Goal: Communication & Community: Connect with others

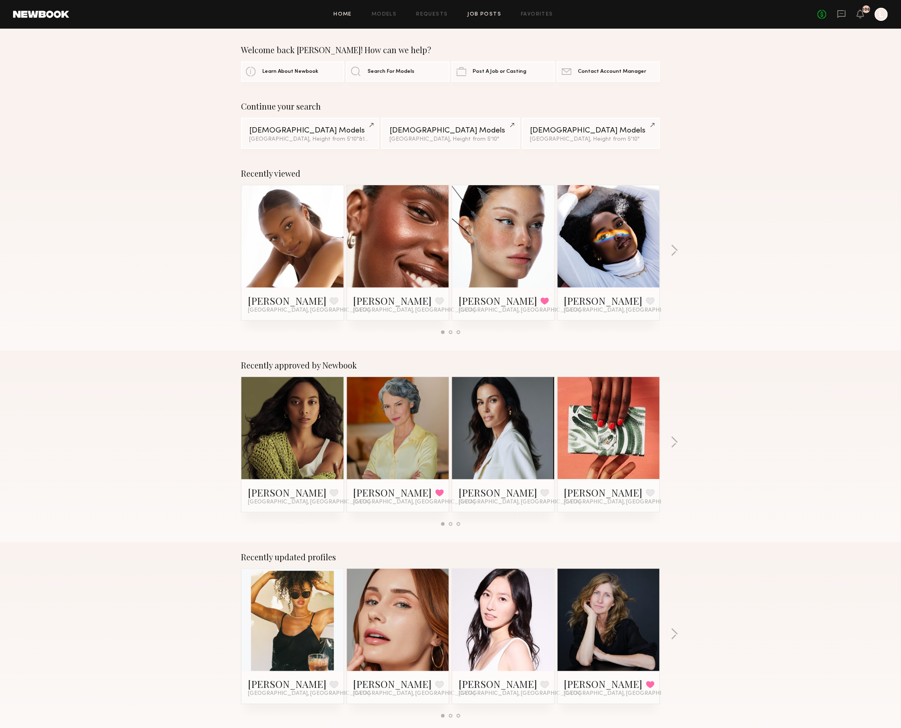
click at [485, 13] on link "Job Posts" at bounding box center [485, 14] width 34 height 5
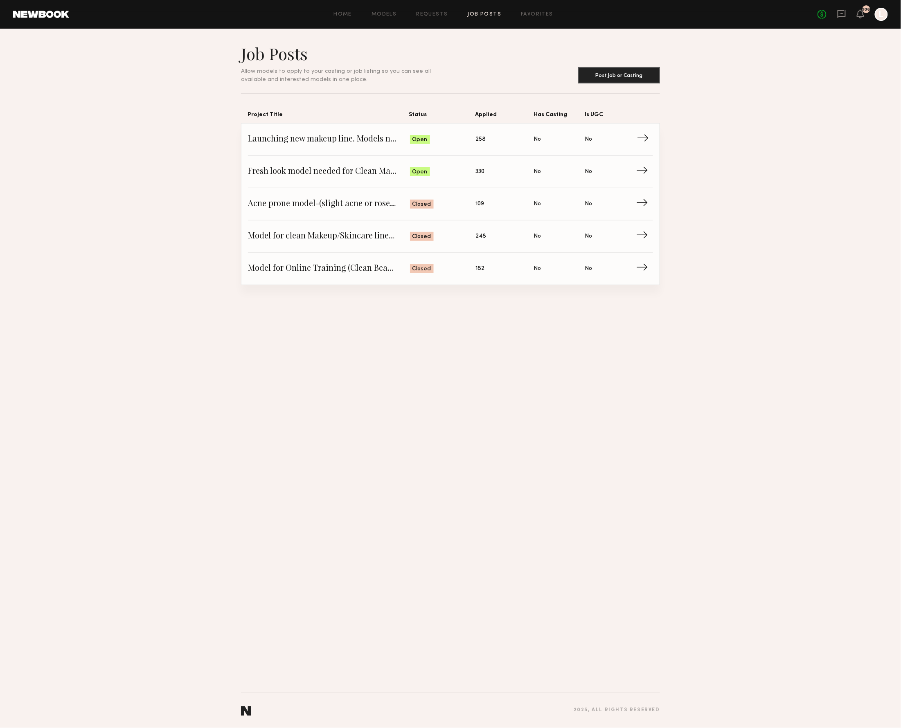
click at [423, 142] on span "Open" at bounding box center [419, 140] width 15 height 8
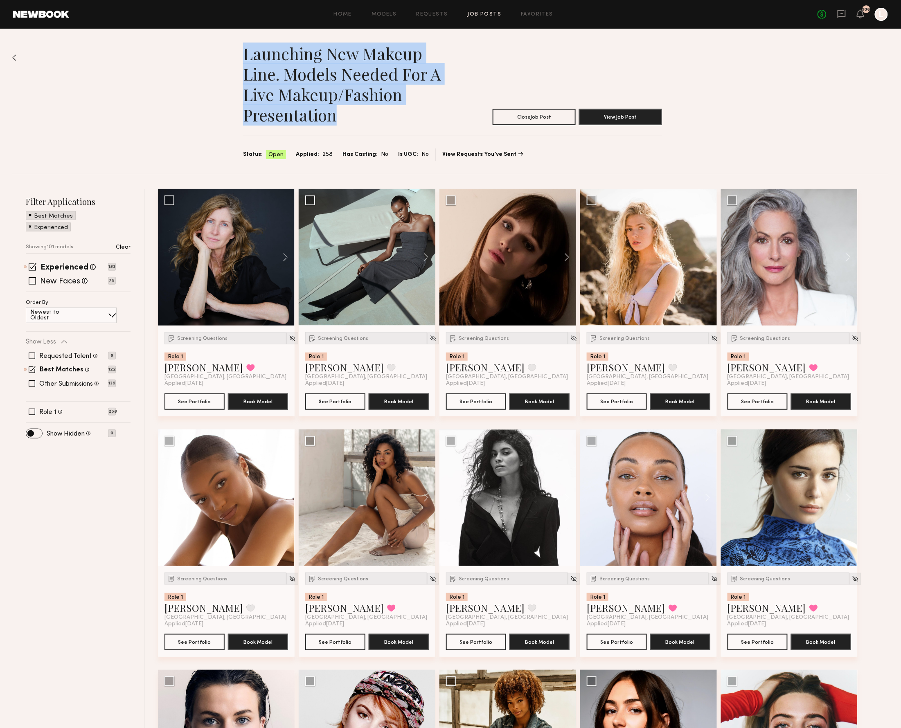
drag, startPoint x: 372, startPoint y: 118, endPoint x: 244, endPoint y: 46, distance: 146.5
click at [236, 43] on div "Launching new makeup line. Models needed for a live makeup/fashion presentation…" at bounding box center [450, 101] width 876 height 145
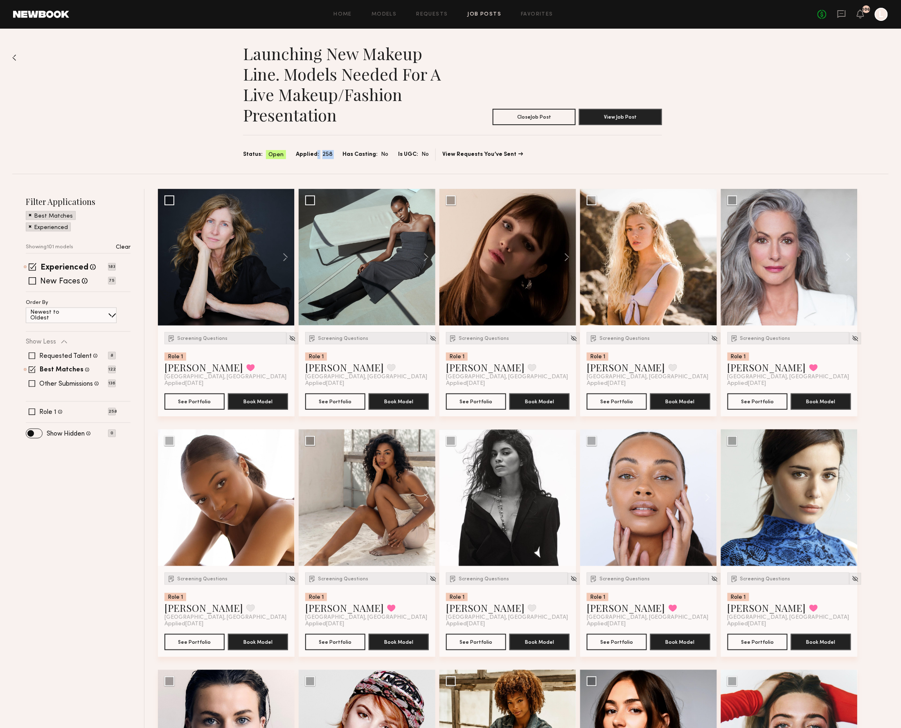
drag, startPoint x: 335, startPoint y: 151, endPoint x: 481, endPoint y: 132, distance: 147.3
click at [316, 151] on div "Status: Open Applied: 258 Has Casting: No Is UGC: No" at bounding box center [336, 154] width 186 height 9
click at [424, 20] on div "Home Models Requests Job Posts Favorites Sign Out No fees up to $5,000 106 L" at bounding box center [478, 14] width 819 height 13
click at [422, 14] on link "Requests" at bounding box center [431, 14] width 31 height 5
click at [629, 115] on button "View Job Post" at bounding box center [620, 116] width 83 height 16
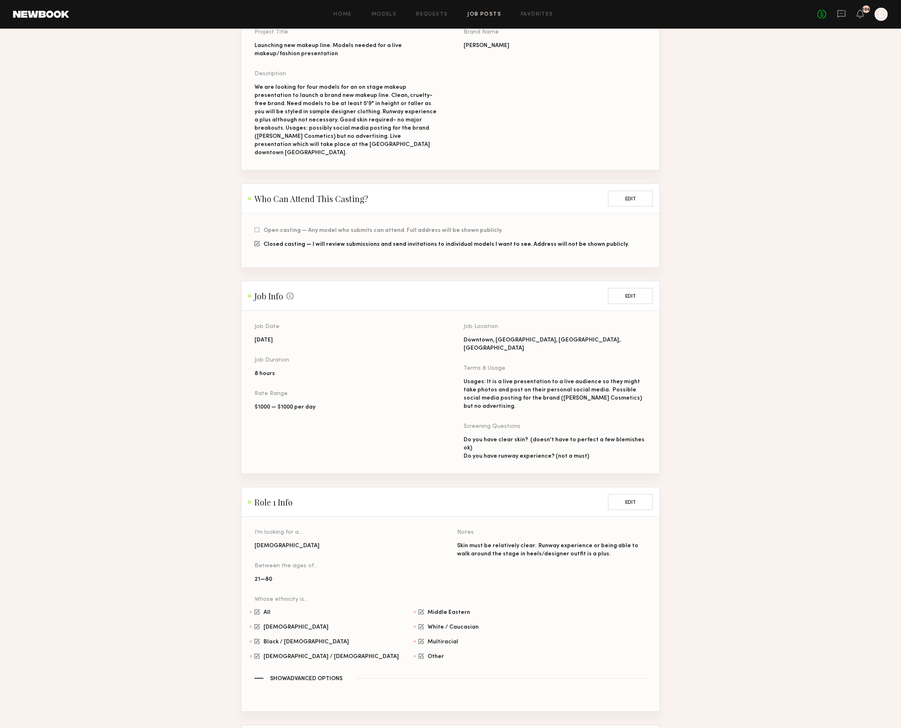
scroll to position [162, 0]
drag, startPoint x: 285, startPoint y: 369, endPoint x: 250, endPoint y: 365, distance: 34.9
click at [250, 365] on section "Job Date 10/04/2025 Job Duration 8 hours Rate Range $1000 — $1000 per day Job L…" at bounding box center [450, 391] width 418 height 163
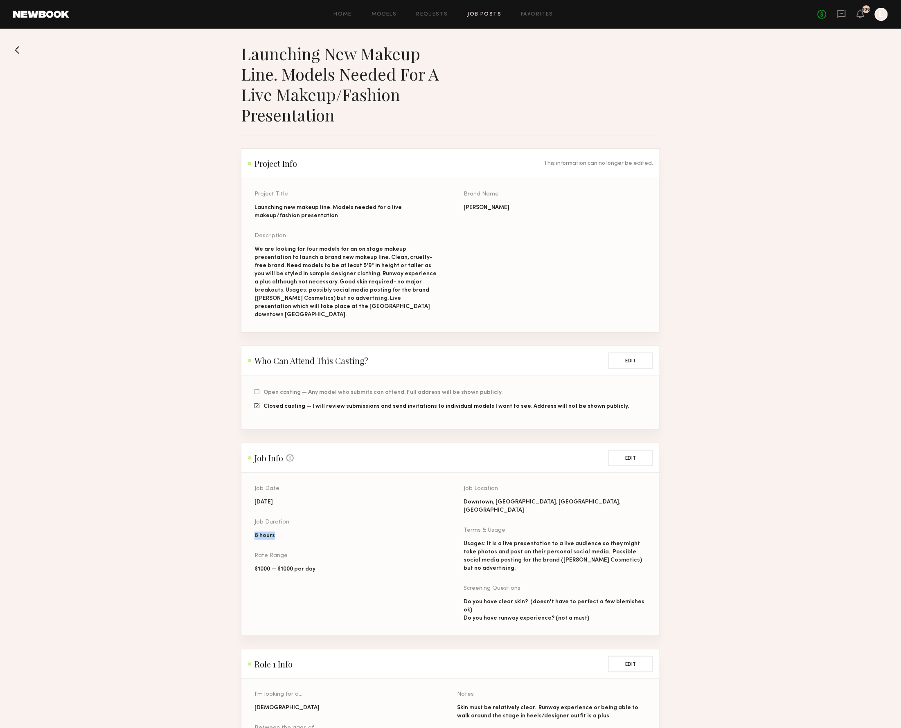
scroll to position [0, 0]
click at [434, 13] on link "Requests" at bounding box center [431, 14] width 31 height 5
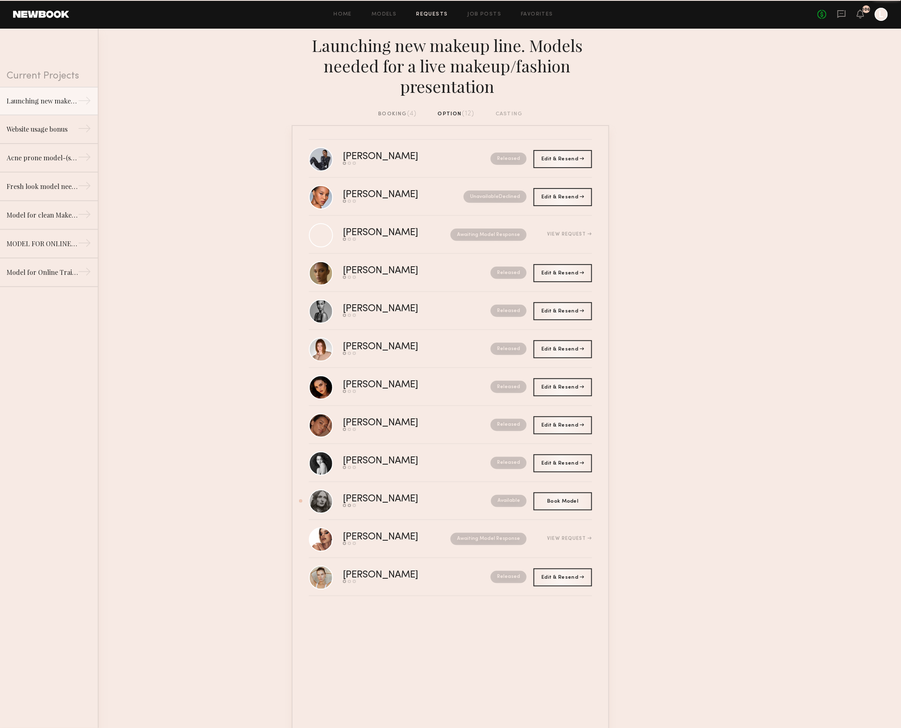
click at [392, 110] on div "booking (4)" at bounding box center [397, 114] width 38 height 9
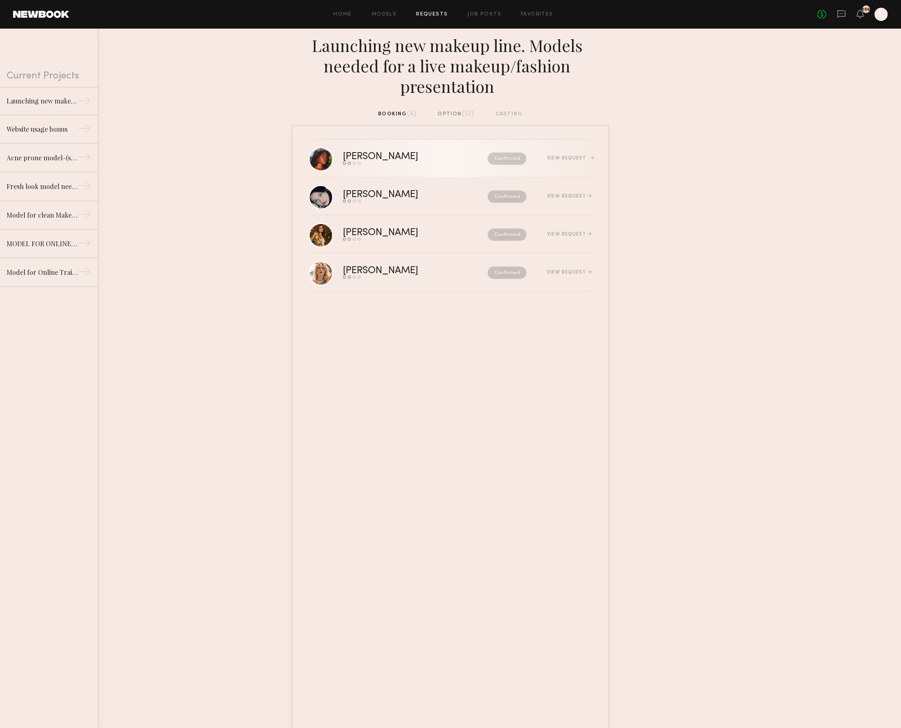
drag, startPoint x: 561, startPoint y: 154, endPoint x: 566, endPoint y: 151, distance: 5.7
click at [563, 152] on div "Mia H. Send request Model response Review hours worked Pay model Confirmed View…" at bounding box center [467, 158] width 249 height 13
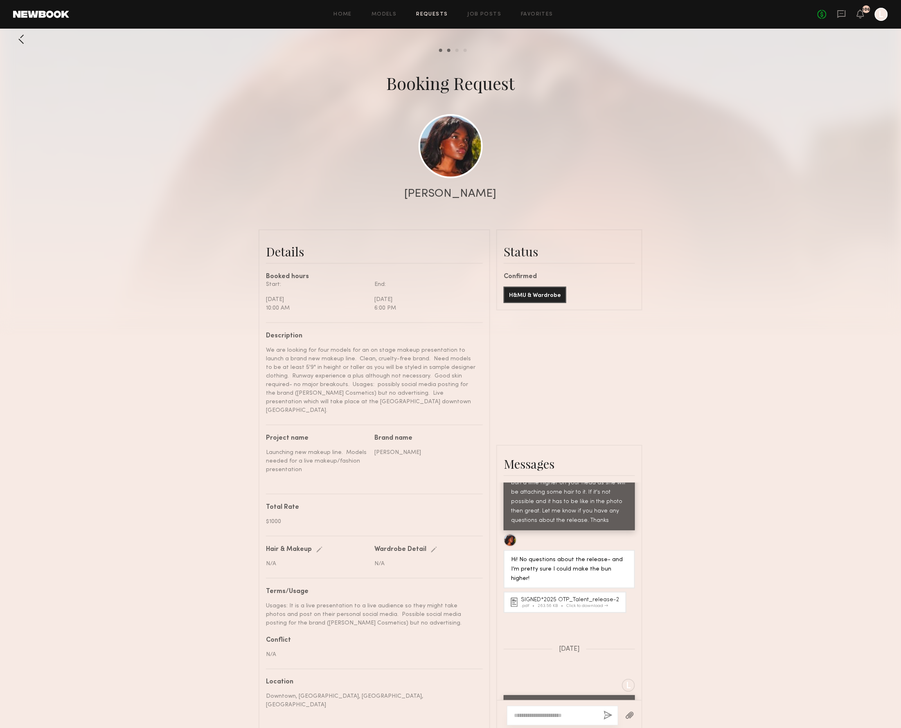
scroll to position [513, 0]
click at [861, 11] on icon at bounding box center [860, 14] width 7 height 6
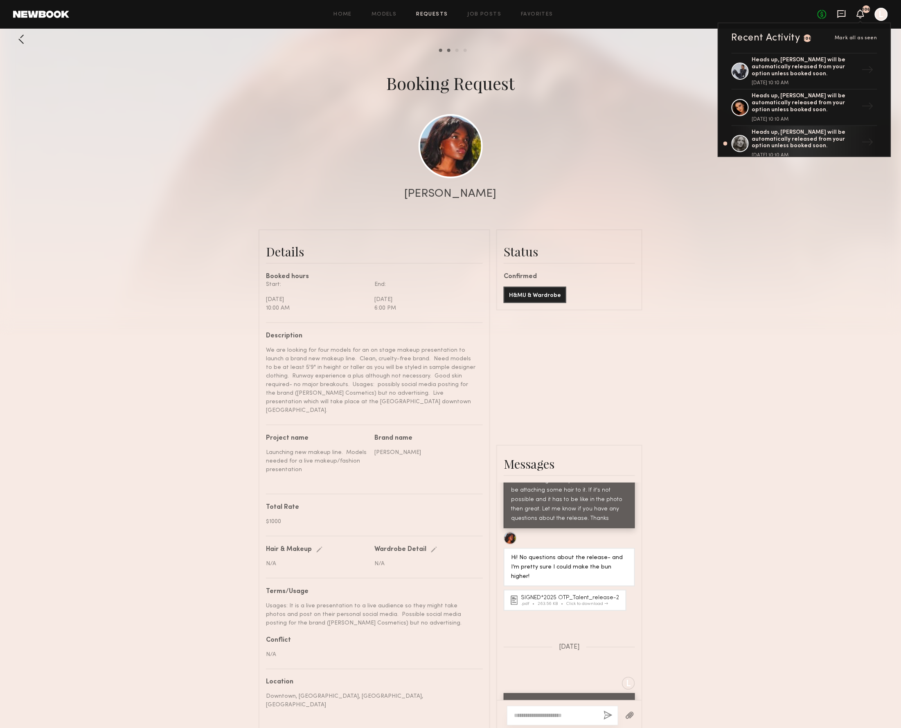
click at [837, 12] on icon at bounding box center [841, 13] width 9 height 9
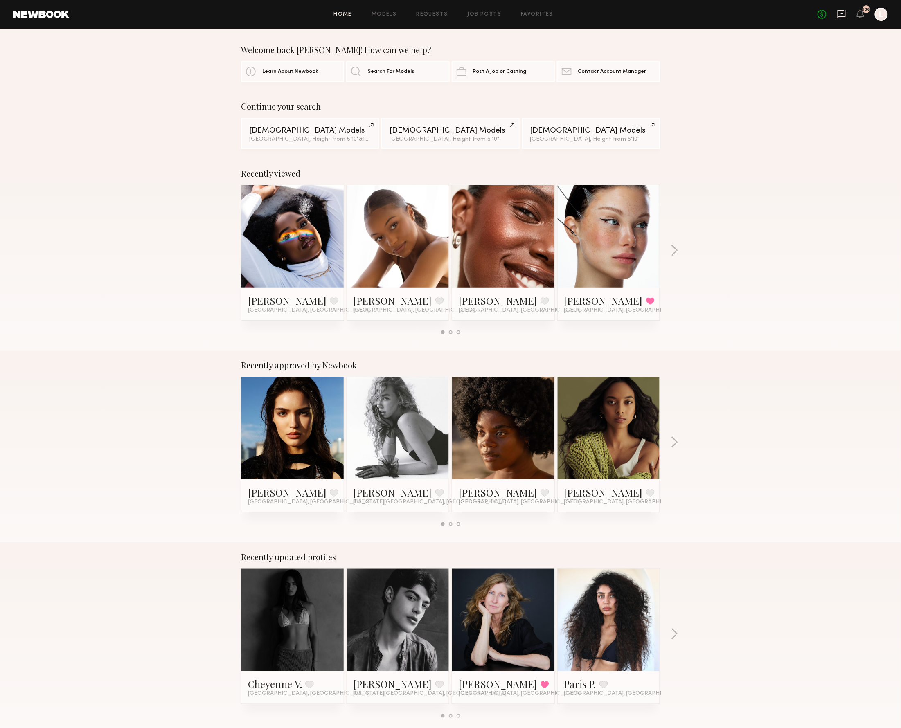
click at [837, 13] on icon at bounding box center [841, 13] width 9 height 9
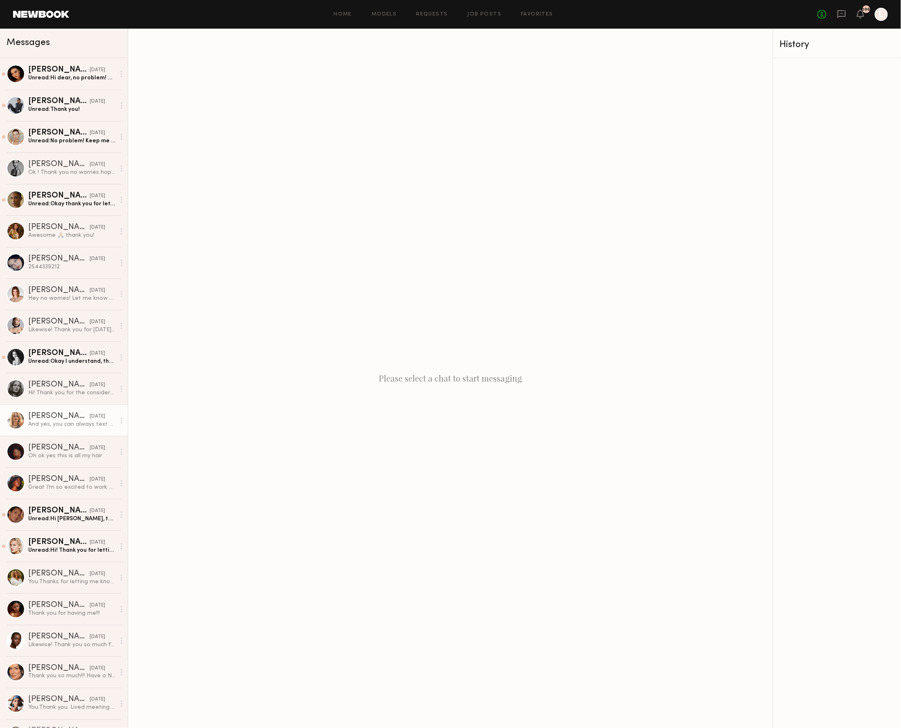
click at [55, 419] on div "[PERSON_NAME] [DATE] And yes, you can always text me as well )" at bounding box center [71, 420] width 87 height 16
click at [55, 419] on div "[PERSON_NAME]" at bounding box center [58, 416] width 61 height 8
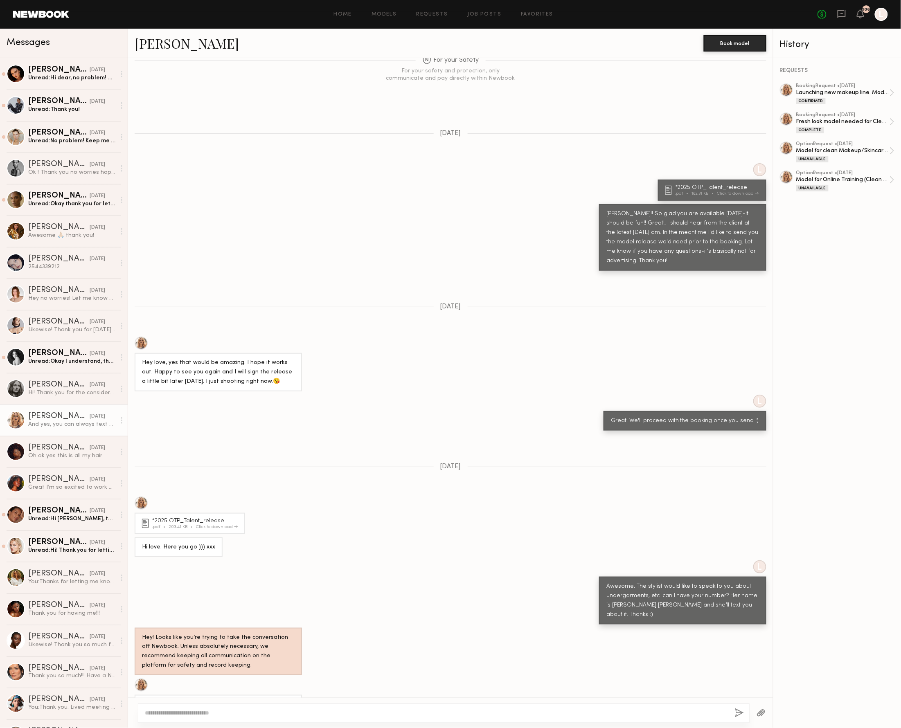
scroll to position [0, 0]
click at [192, 704] on div at bounding box center [444, 714] width 612 height 20
click at [181, 712] on textarea at bounding box center [436, 713] width 583 height 8
drag, startPoint x: 547, startPoint y: 710, endPoint x: 182, endPoint y: 711, distance: 364.9
click at [179, 714] on textarea "**********" at bounding box center [433, 713] width 577 height 8
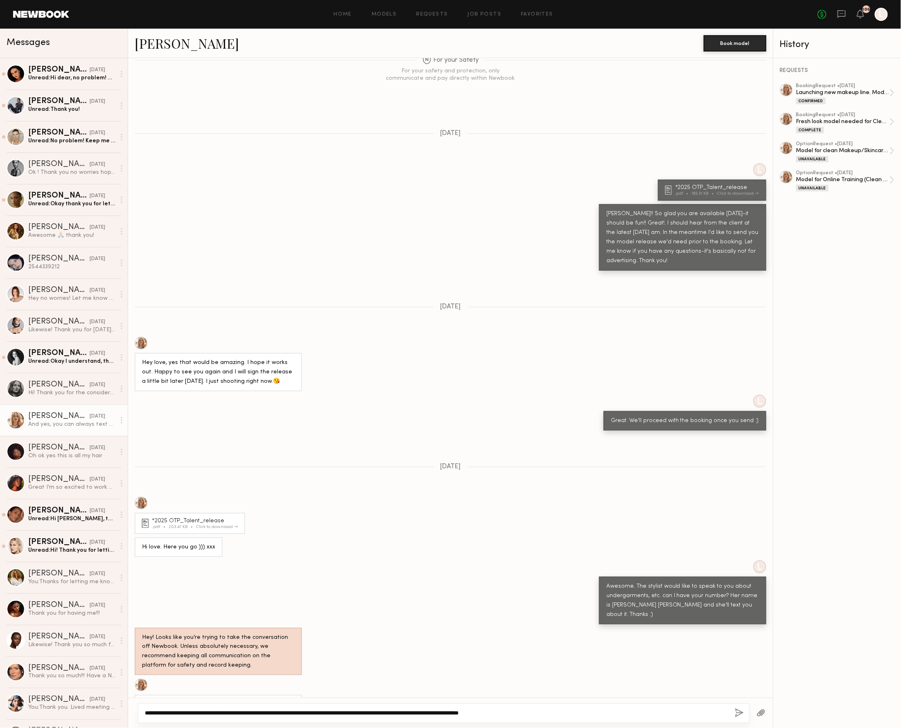
type textarea "**********"
click at [735, 712] on button "button" at bounding box center [739, 714] width 9 height 10
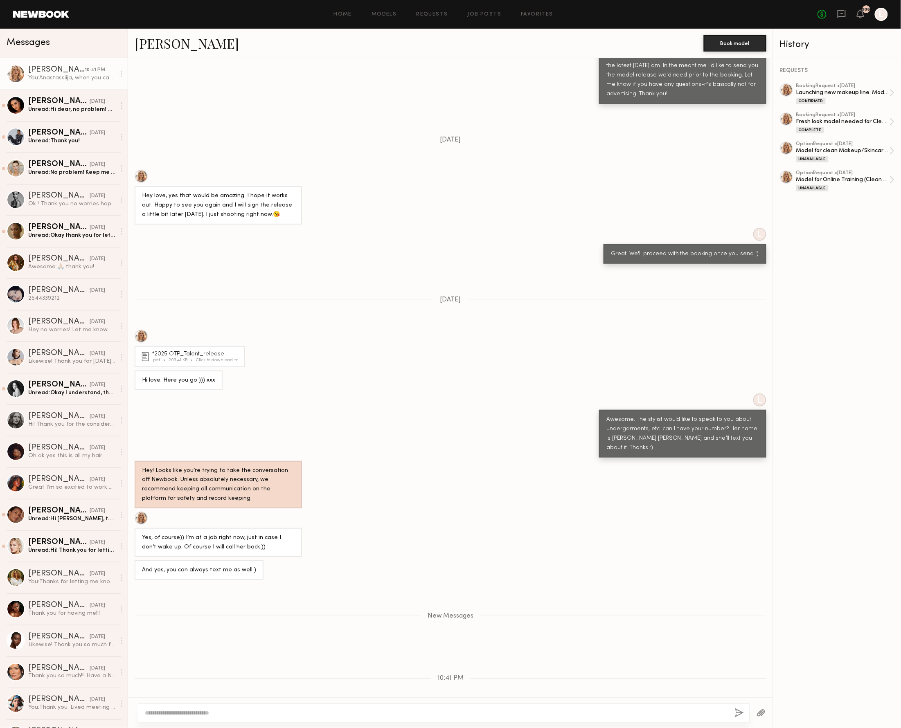
scroll to position [2051, 0]
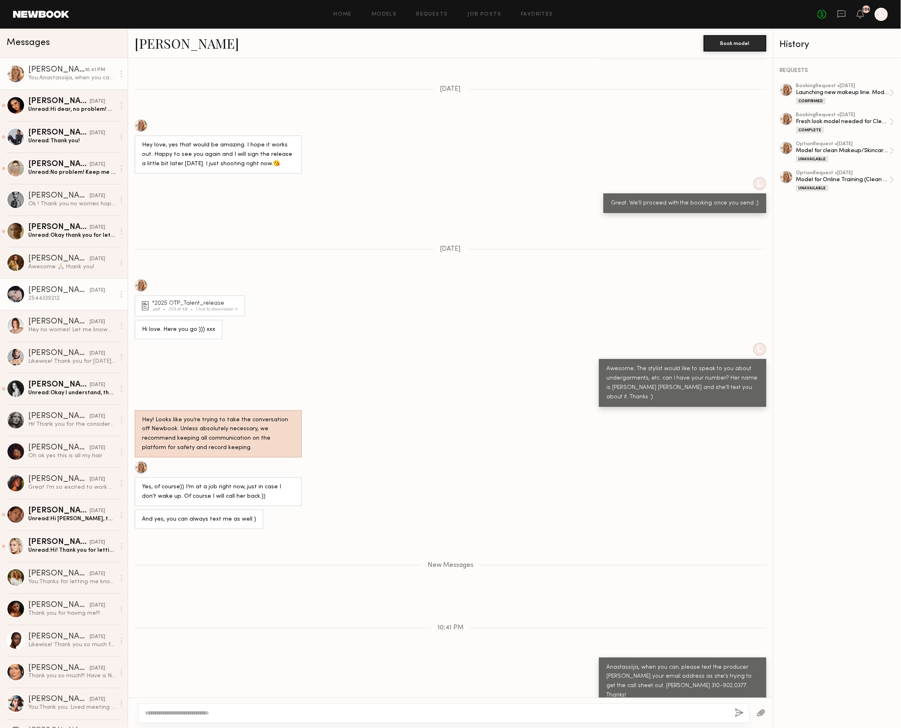
click at [54, 295] on div "2544339212" at bounding box center [71, 299] width 87 height 8
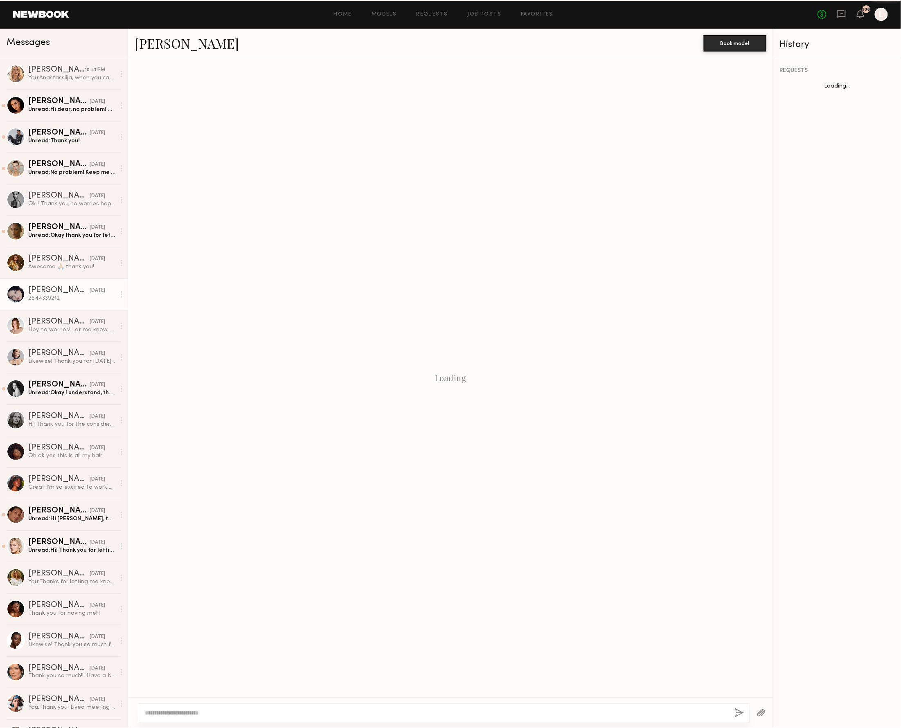
scroll to position [305, 0]
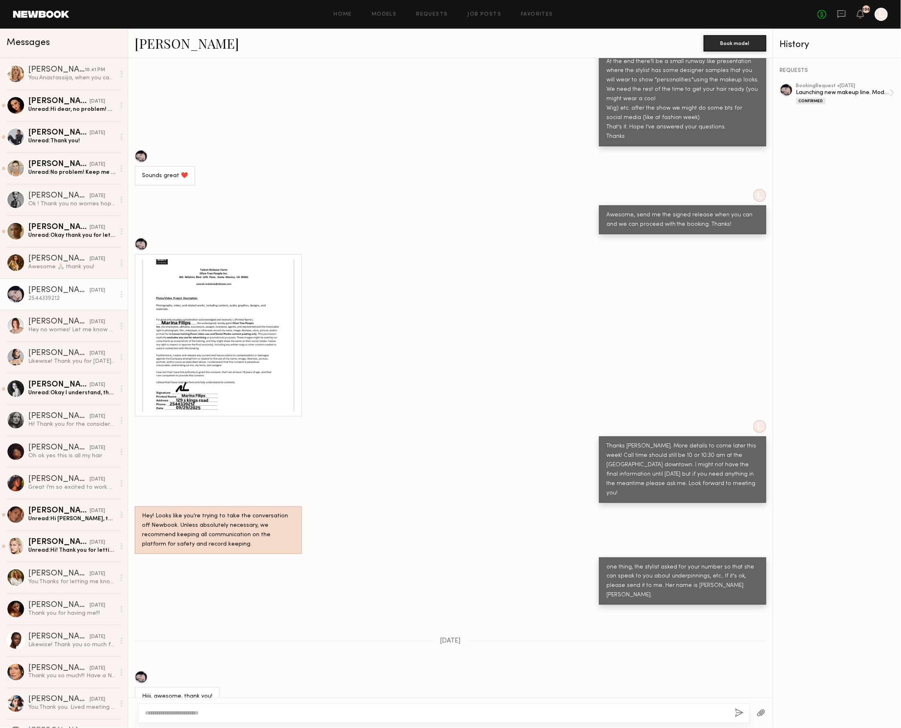
click at [171, 715] on textarea at bounding box center [436, 713] width 583 height 8
type textarea "**********"
click at [735, 709] on button "button" at bounding box center [739, 714] width 9 height 10
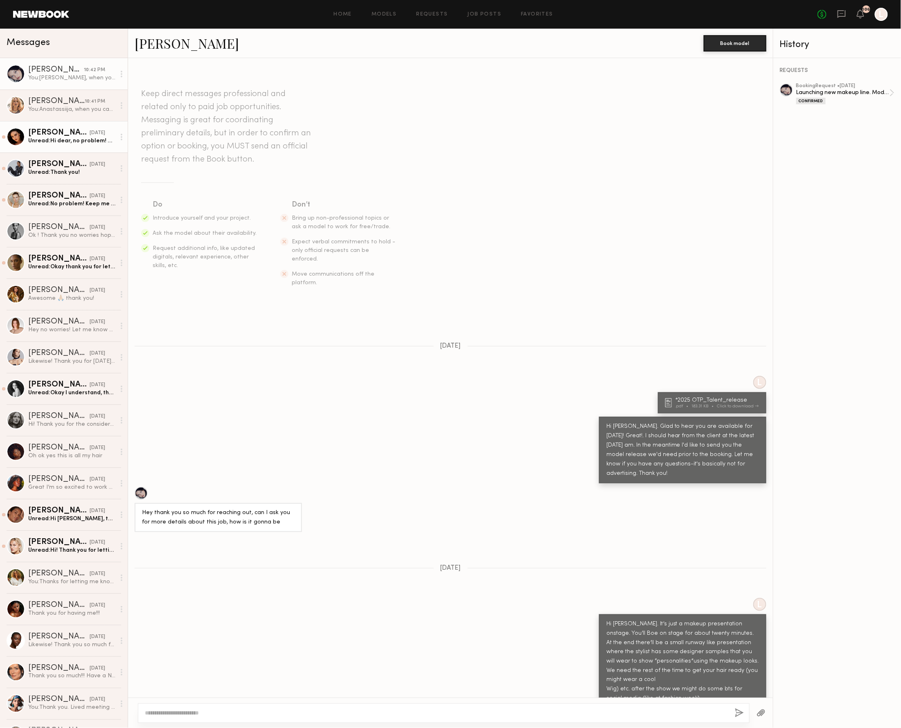
scroll to position [0, 0]
click at [857, 11] on icon at bounding box center [860, 14] width 7 height 6
